Goal: Information Seeking & Learning: Learn about a topic

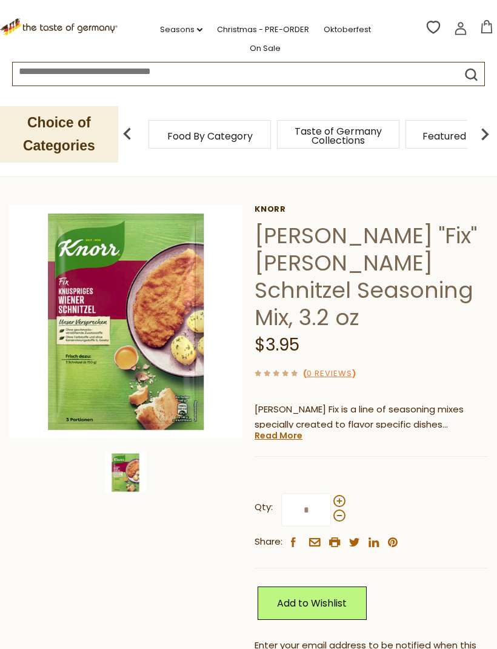
scroll to position [25, 0]
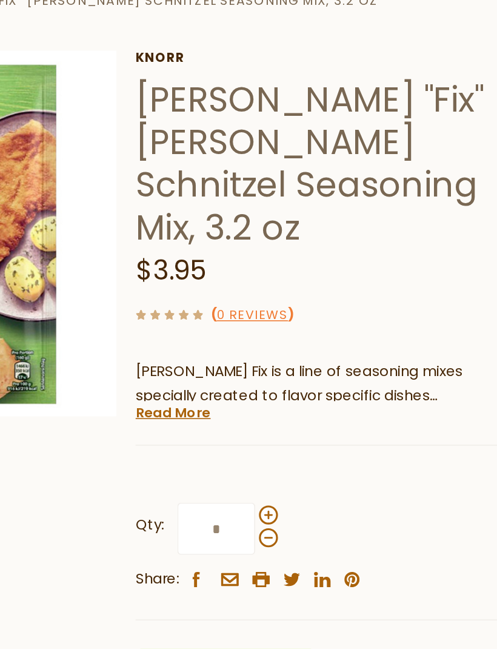
click at [255, 446] on link "Read More" at bounding box center [279, 452] width 48 height 12
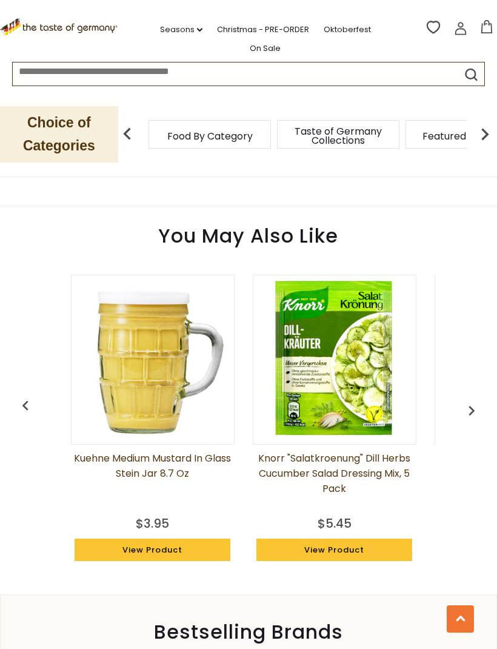
scroll to position [1381, 0]
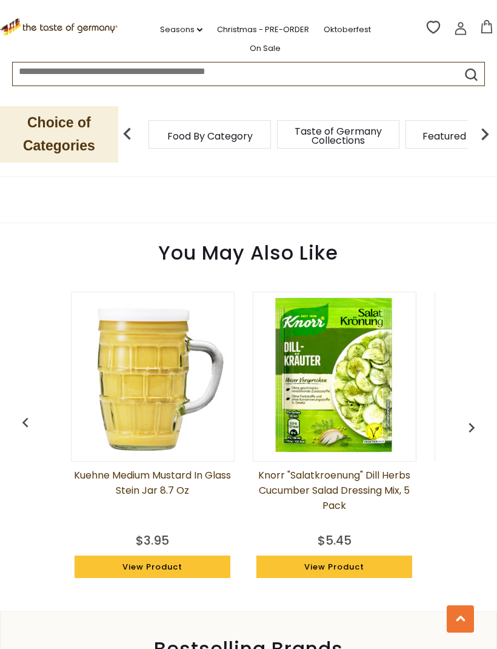
click at [169, 377] on img at bounding box center [153, 376] width 163 height 163
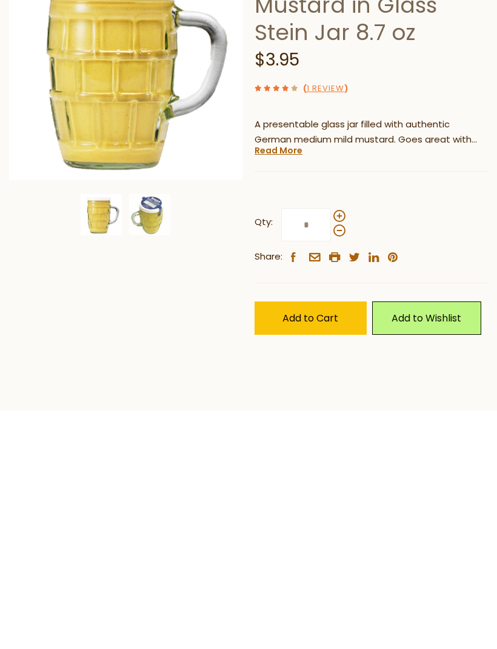
scroll to position [285, 0]
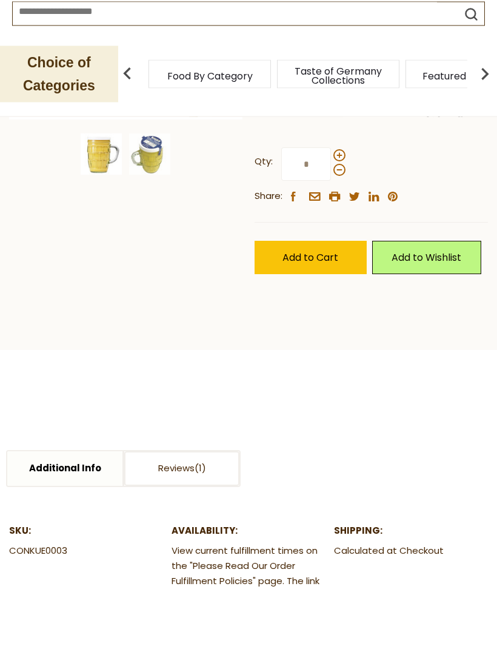
click at [266, 46] on h1 "Kuehne Medium Mustard in Glass Stein Jar 8.7 oz" at bounding box center [371, 5] width 233 height 82
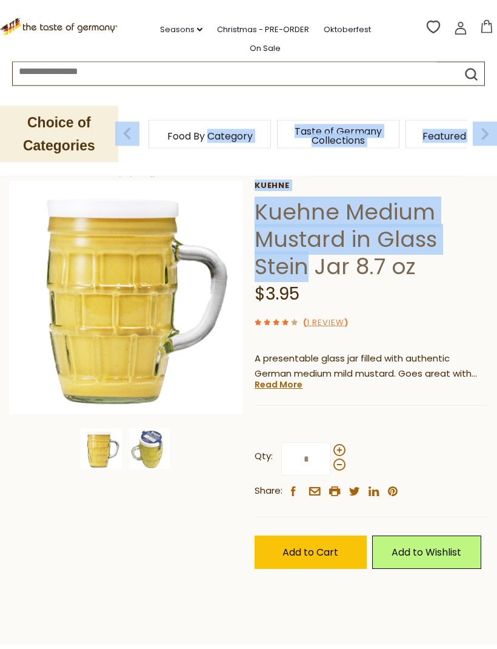
scroll to position [46, 0]
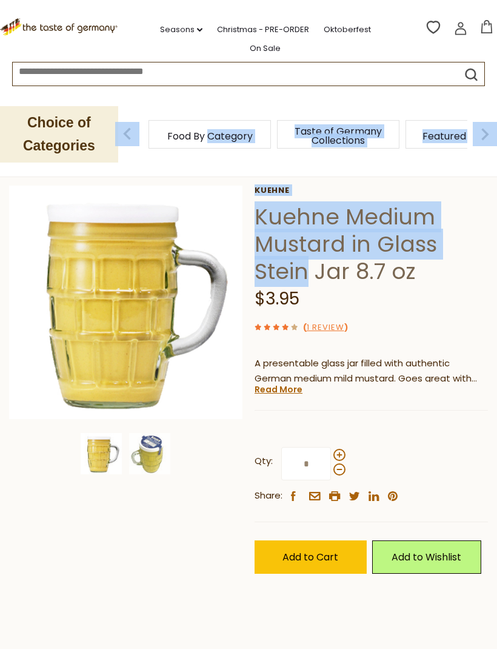
click at [178, 538] on div "Home Oktoberfest Oktoberfest Foods [PERSON_NAME] Medium Mustard in Glass [PERSO…" at bounding box center [248, 373] width 497 height 455
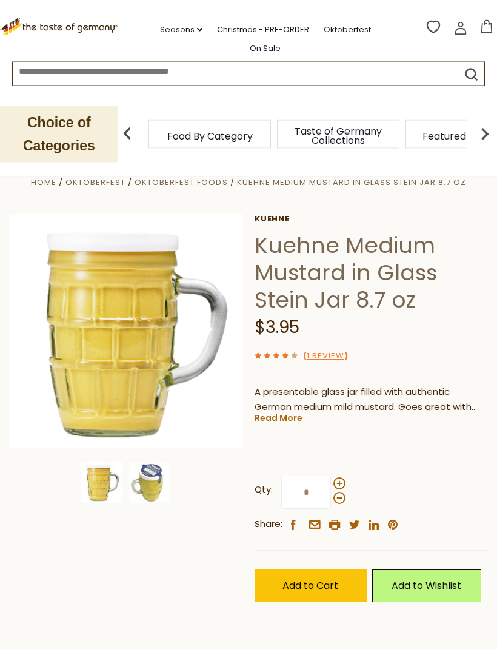
scroll to position [0, 0]
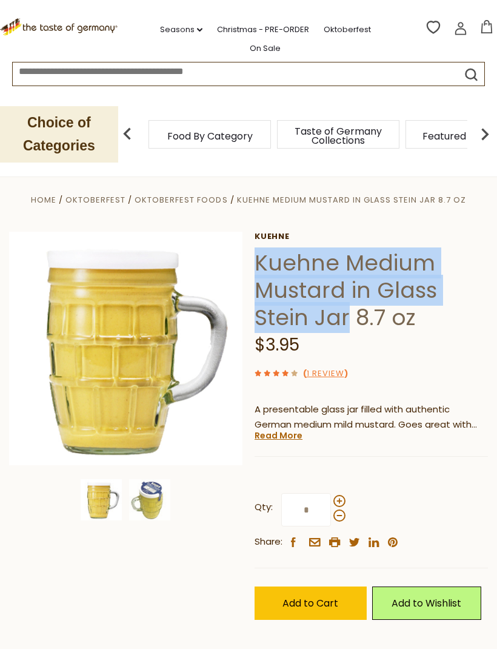
copy h1 "[PERSON_NAME] Medium Mustard in Glass [PERSON_NAME] Jar"
